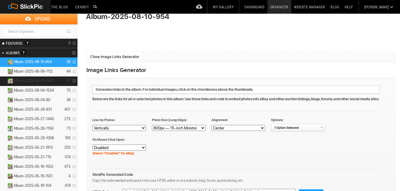
scroll to position [30, 0]
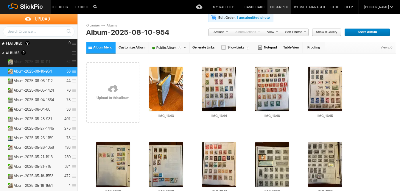
click at [41, 58] on details "Album-2025-08-10-111 52" at bounding box center [39, 63] width 78 height 10
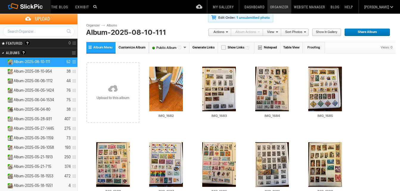
click at [202, 46] on link "Generate Links" at bounding box center [204, 47] width 29 height 11
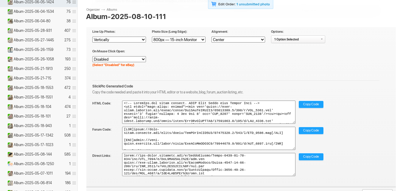
scroll to position [89, 0]
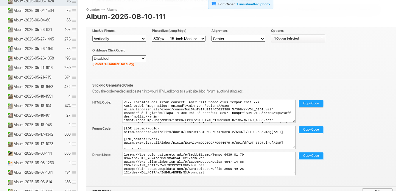
click at [311, 102] on span "Copy Code" at bounding box center [312, 104] width 16 height 8
